Goal: Task Accomplishment & Management: Complete application form

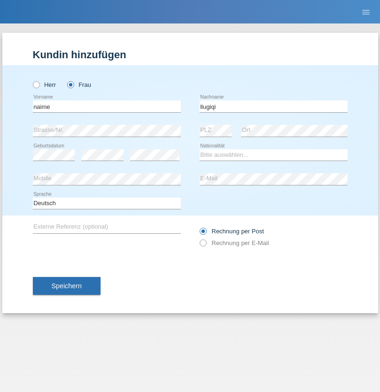
type input "llugiqi"
select select "CH"
radio input "true"
click at [107, 106] on input "text" at bounding box center [107, 107] width 148 height 12
type input "Amelie"
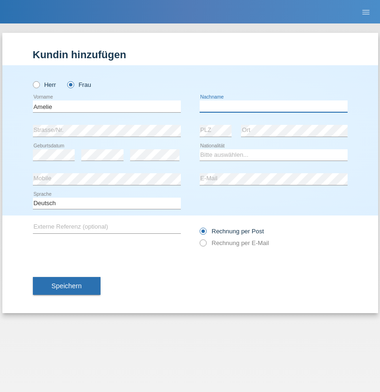
click at [273, 106] on input "text" at bounding box center [274, 107] width 148 height 12
type input "[PERSON_NAME]"
select select "CH"
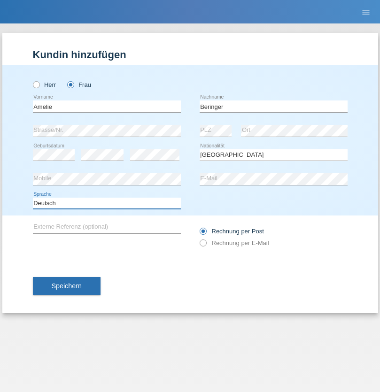
select select "en"
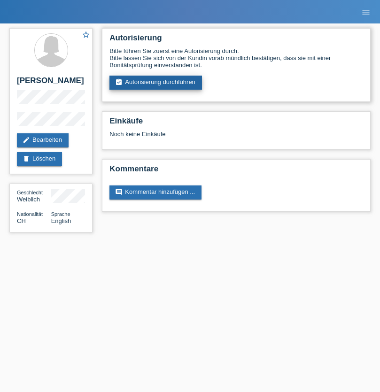
click at [156, 83] on link "assignment_turned_in Autorisierung durchführen" at bounding box center [155, 83] width 93 height 14
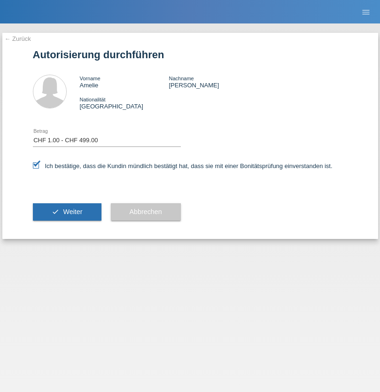
select select "1"
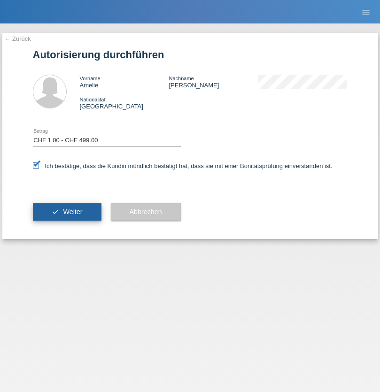
click at [67, 212] on span "Weiter" at bounding box center [72, 212] width 19 height 8
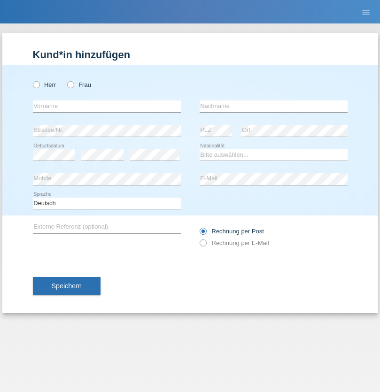
radio input "true"
click at [107, 106] on input "text" at bounding box center [107, 107] width 148 height 12
type input "Luzia"
click at [273, 106] on input "text" at bounding box center [274, 107] width 148 height 12
type input "Soudani"
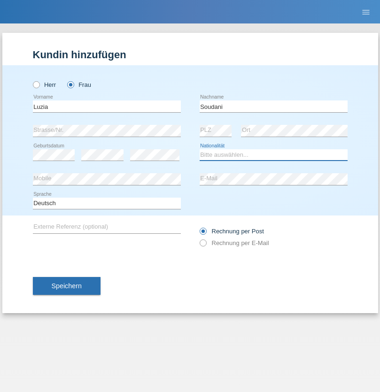
select select "CH"
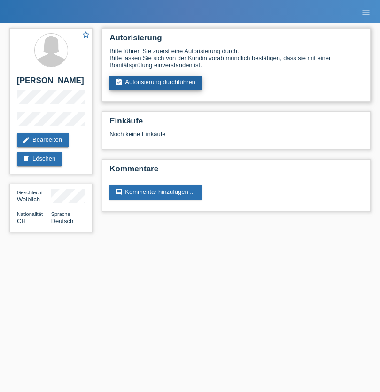
click at [156, 83] on link "assignment_turned_in Autorisierung durchführen" at bounding box center [155, 83] width 93 height 14
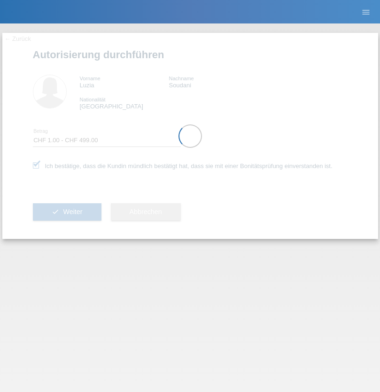
select select "1"
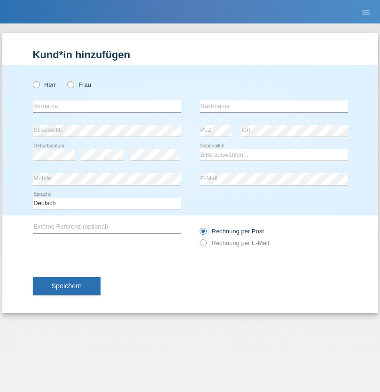
radio input "true"
click at [107, 106] on input "text" at bounding box center [107, 107] width 148 height 12
type input "Zachariasz"
click at [273, 106] on input "text" at bounding box center [274, 107] width 148 height 12
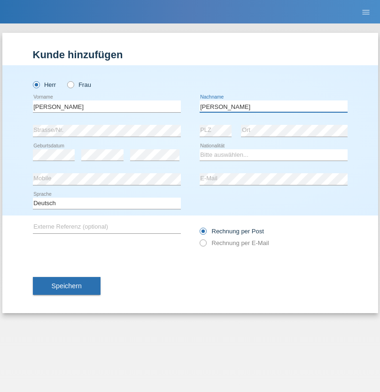
type input "Komorowski"
select select "PL"
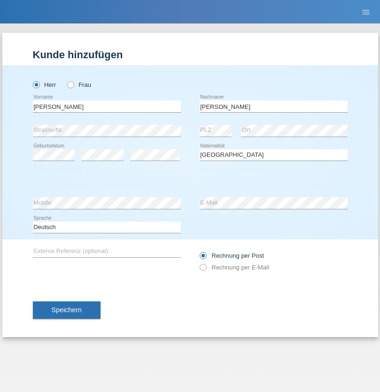
select select "C"
select select "11"
select select "01"
select select "2007"
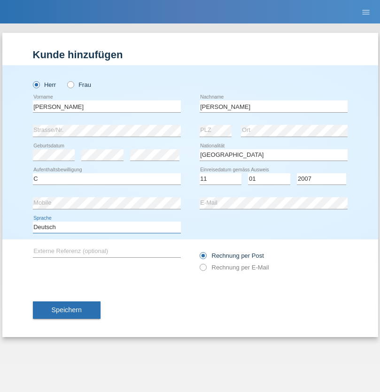
select select "en"
